Goal: Check status

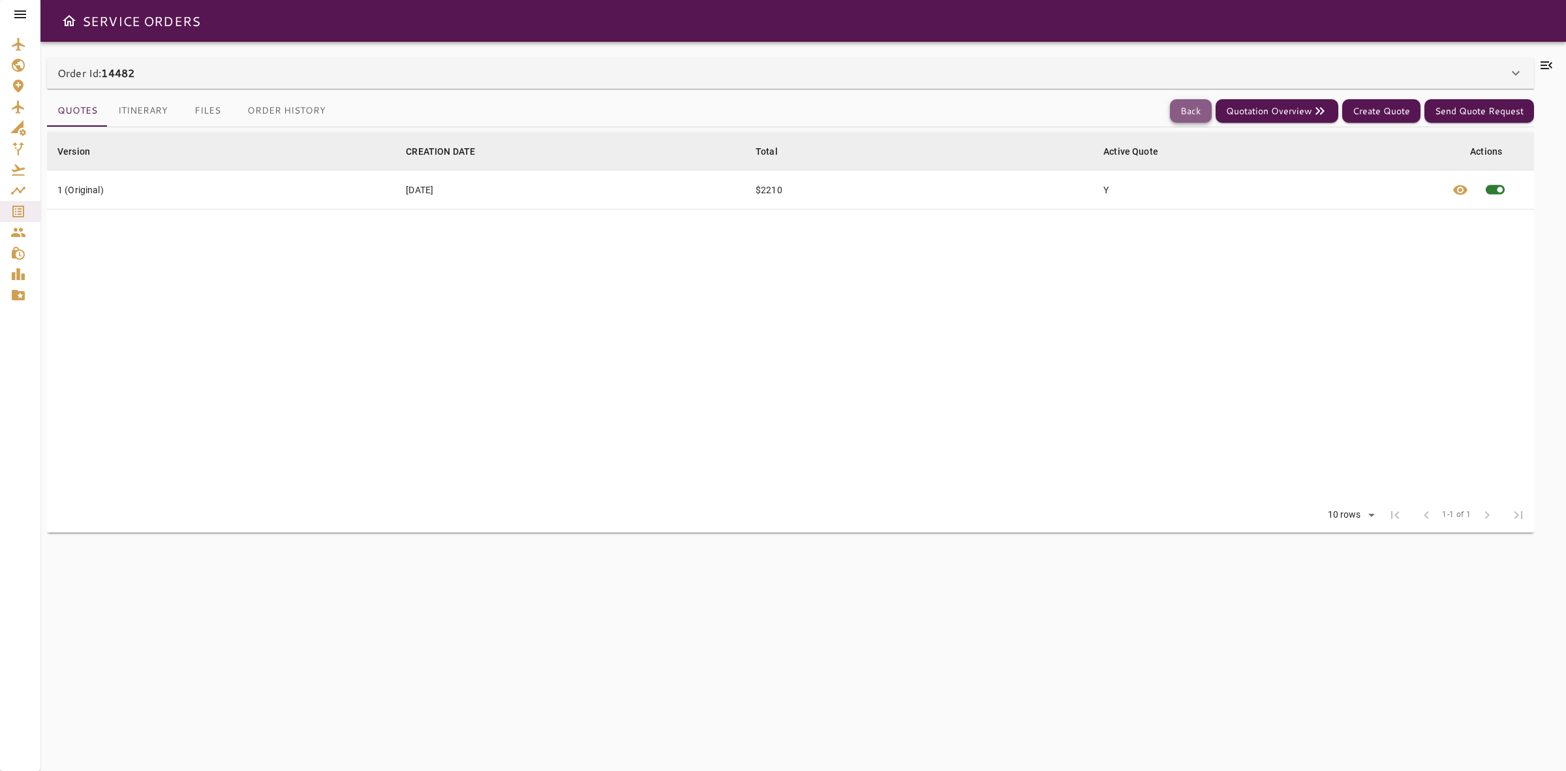
click at [1203, 108] on button "Back" at bounding box center [1191, 111] width 42 height 24
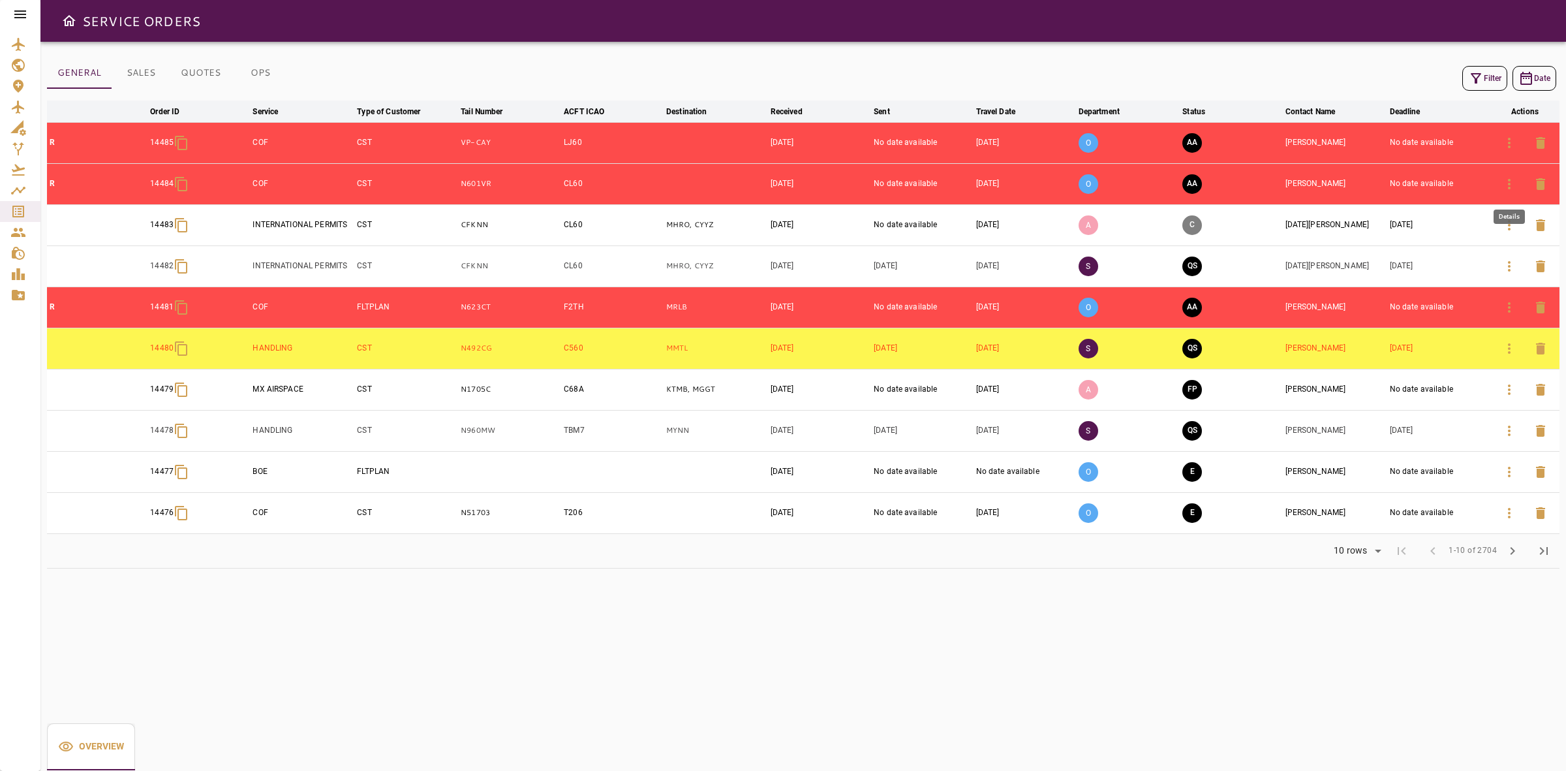
click at [1514, 183] on icon "button" at bounding box center [1509, 184] width 16 height 16
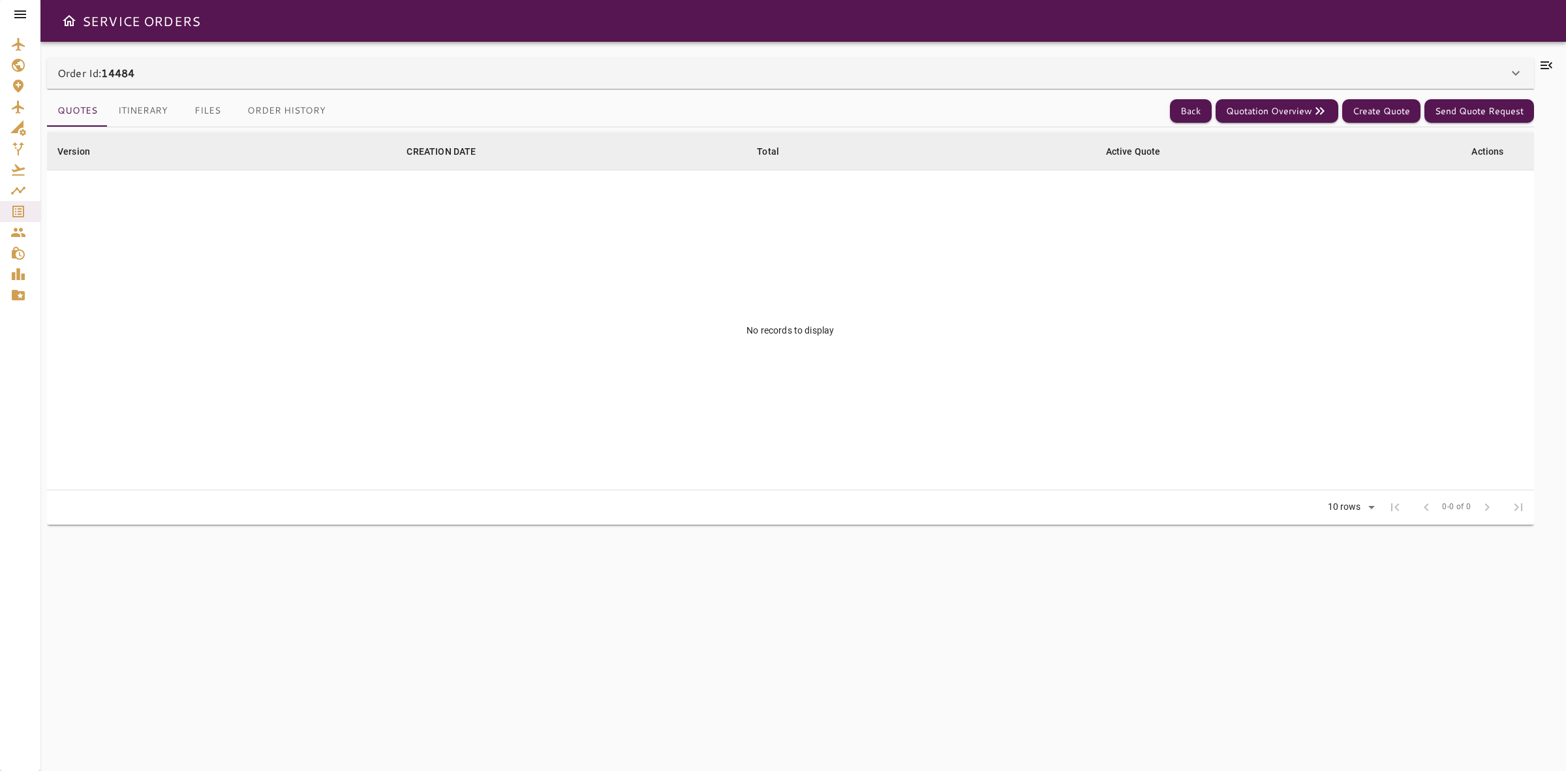
click at [805, 78] on div "Order Id: 14484" at bounding box center [782, 73] width 1451 height 16
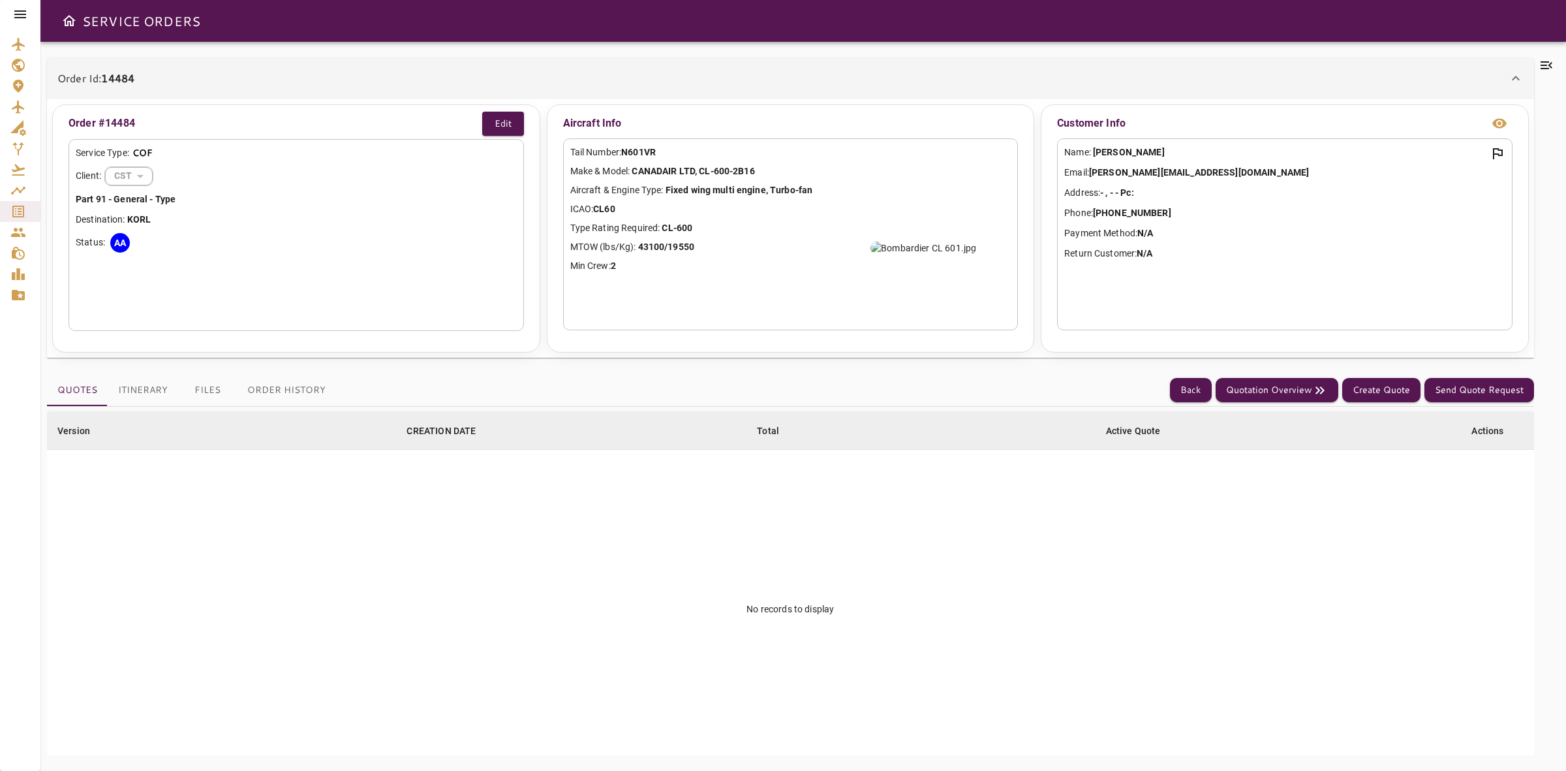
click at [320, 389] on button "Order History" at bounding box center [286, 390] width 99 height 31
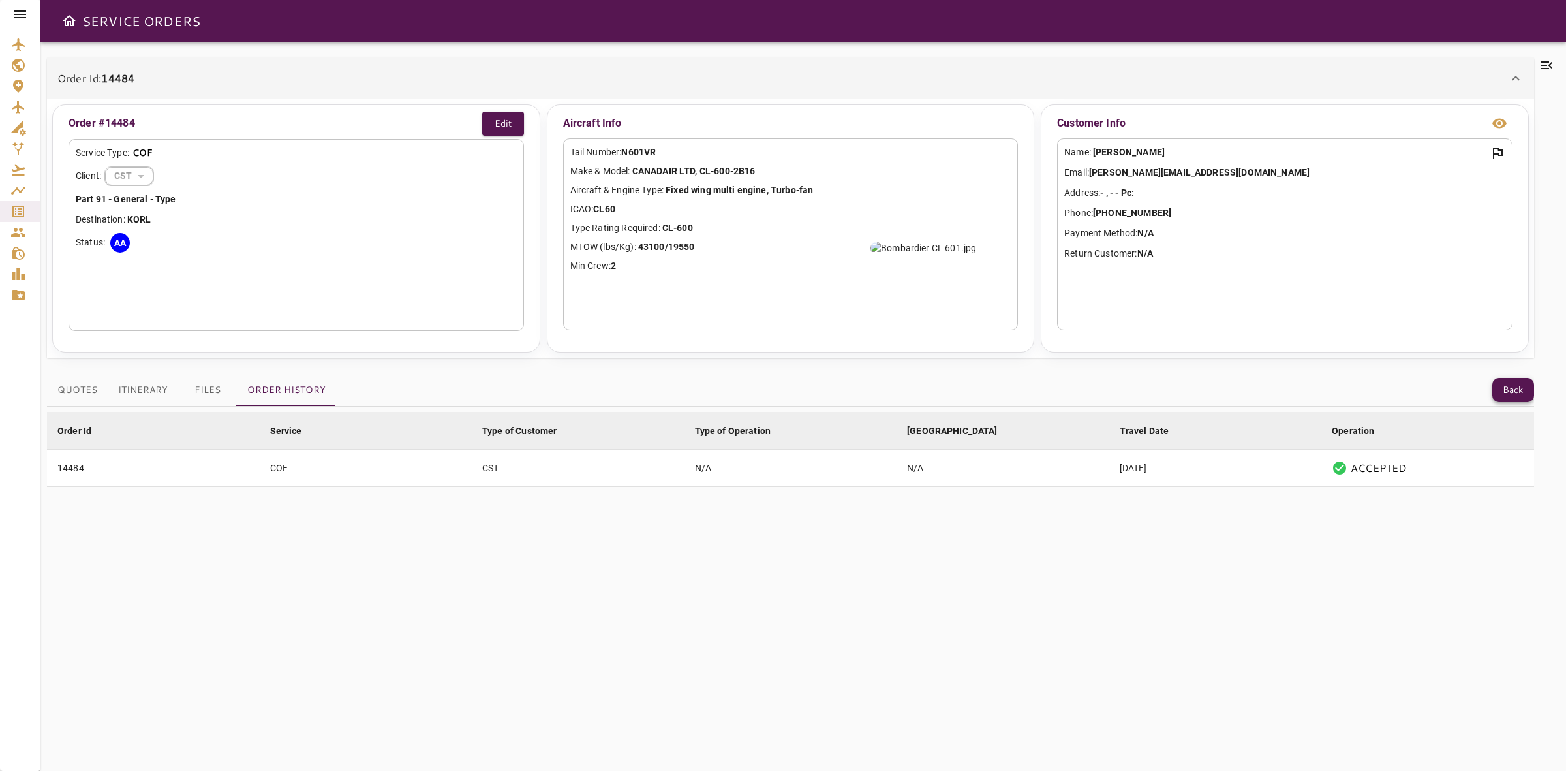
click at [1501, 380] on button "Back" at bounding box center [1513, 390] width 42 height 24
